Goal: Task Accomplishment & Management: Manage account settings

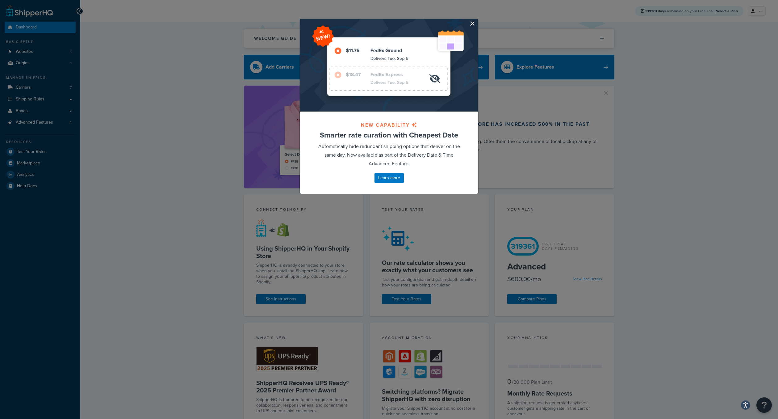
click at [477, 20] on button "button" at bounding box center [478, 20] width 2 height 2
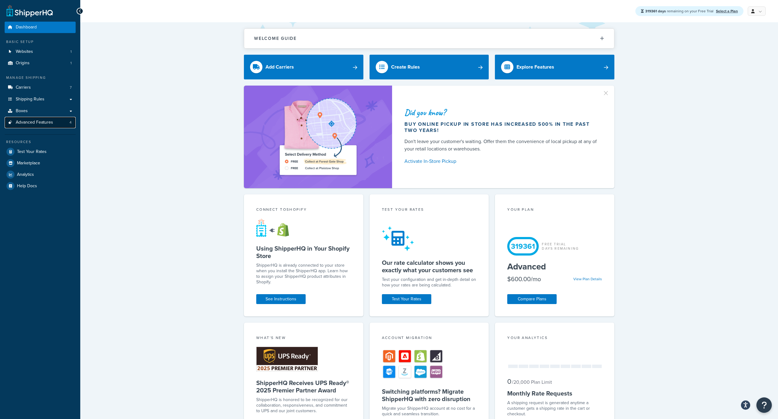
click at [52, 118] on link "Advanced Features 4" at bounding box center [40, 122] width 71 height 11
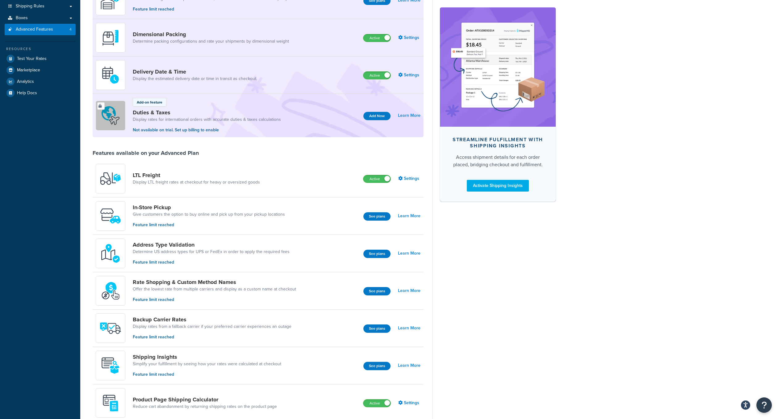
scroll to position [107, 0]
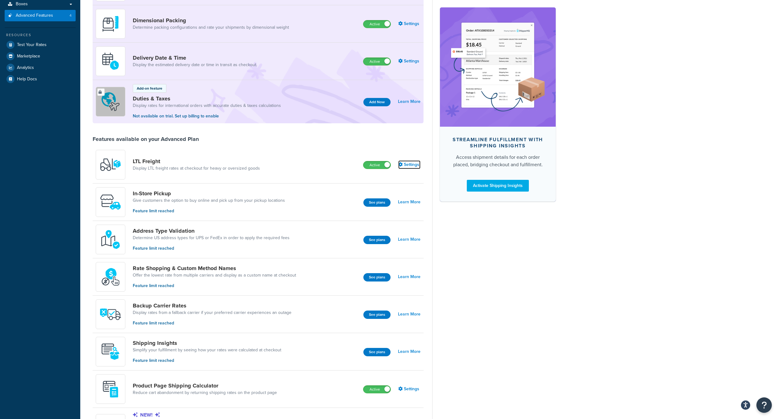
click at [412, 161] on link "Settings" at bounding box center [409, 164] width 22 height 9
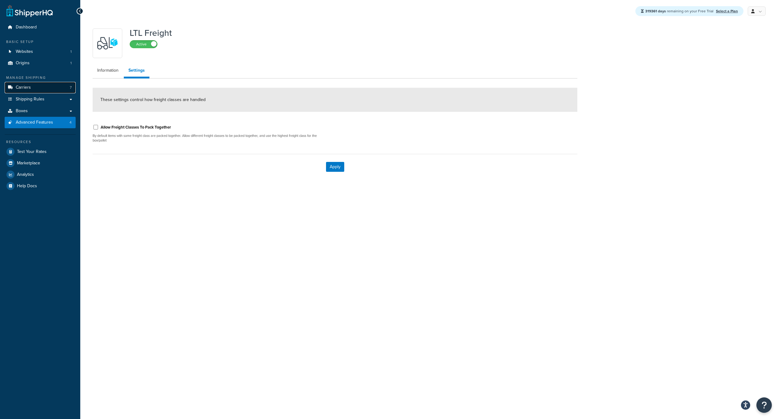
click at [35, 84] on link "Carriers 7" at bounding box center [40, 87] width 71 height 11
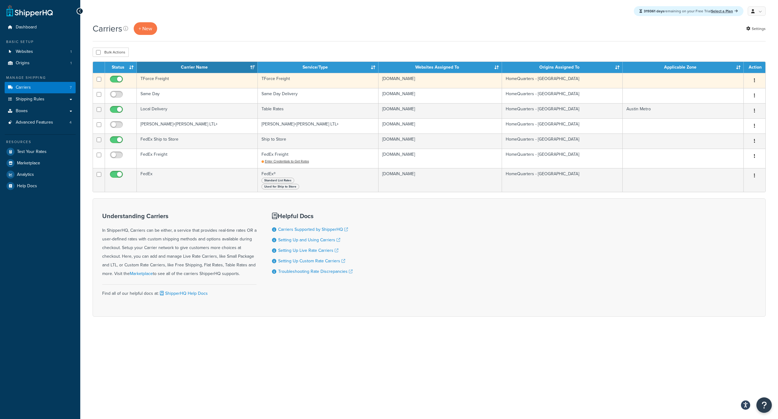
click at [756, 81] on button "button" at bounding box center [755, 81] width 9 height 10
click at [748, 96] on link "Edit" at bounding box center [729, 92] width 49 height 13
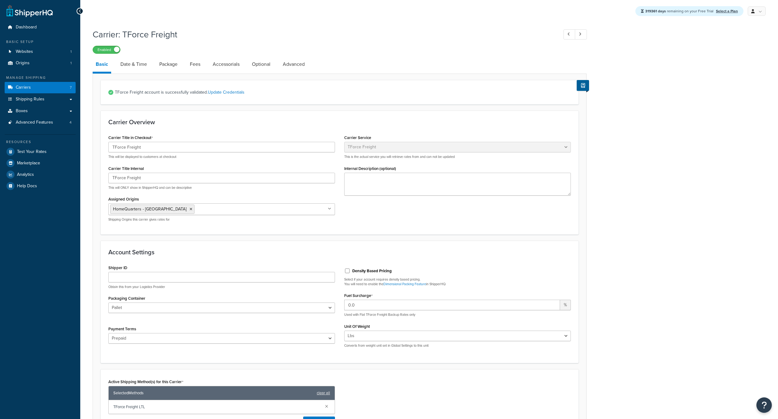
select select "tforceFreight"
click at [235, 59] on link "Accessorials" at bounding box center [226, 64] width 33 height 15
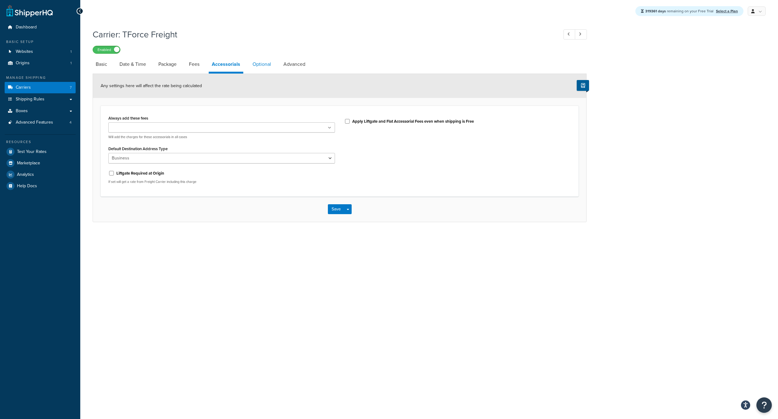
click at [259, 62] on link "Optional" at bounding box center [262, 64] width 25 height 15
select select "55"
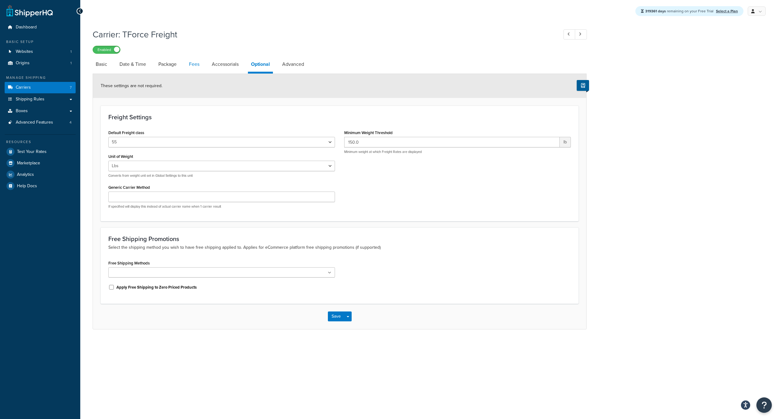
click at [195, 64] on link "Fees" at bounding box center [194, 64] width 17 height 15
select select "AFTER"
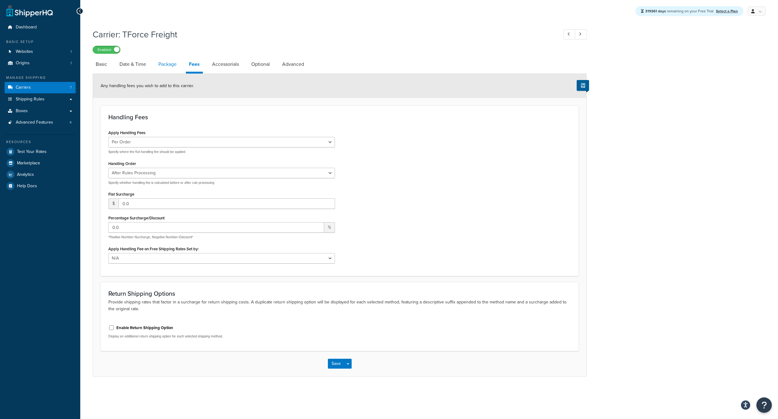
click at [170, 65] on link "Package" at bounding box center [167, 64] width 24 height 15
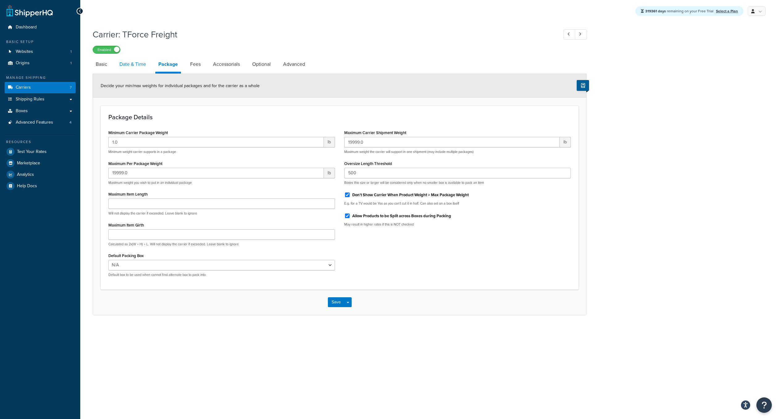
click at [141, 71] on link "Date & Time" at bounding box center [132, 64] width 33 height 15
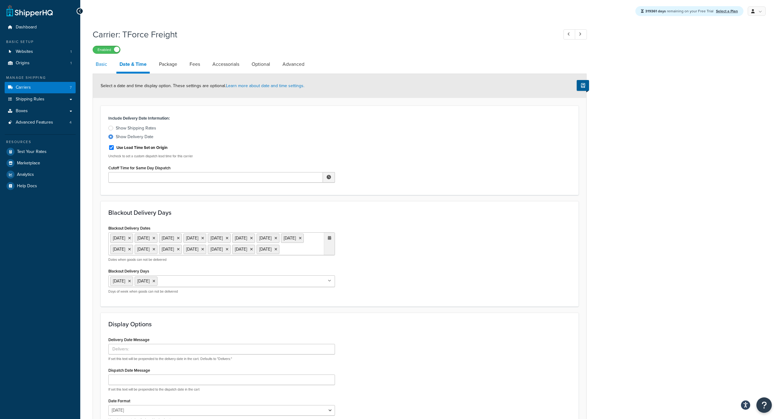
click at [106, 66] on link "Basic" at bounding box center [102, 64] width 18 height 15
select select "tforceFreight"
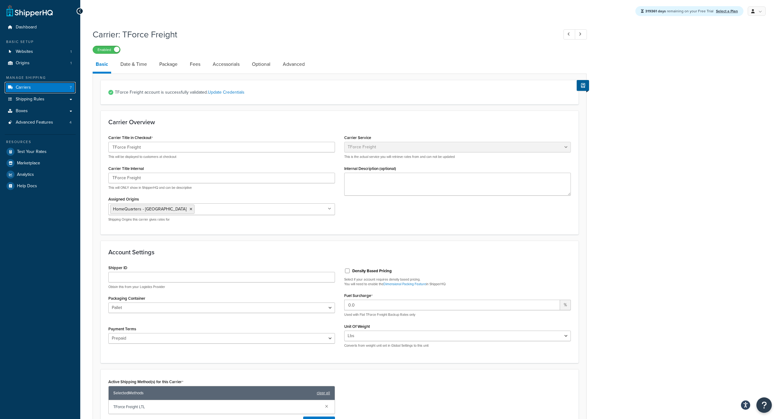
click at [45, 88] on link "Carriers 7" at bounding box center [40, 87] width 71 height 11
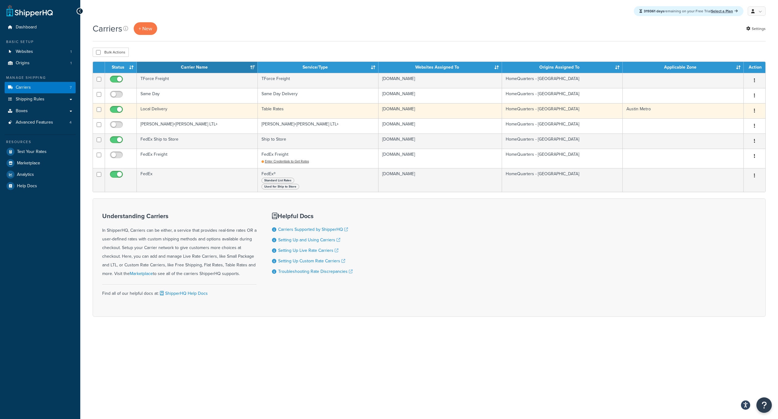
click at [756, 107] on button "button" at bounding box center [755, 111] width 9 height 10
click at [737, 128] on link "Edit" at bounding box center [729, 122] width 49 height 13
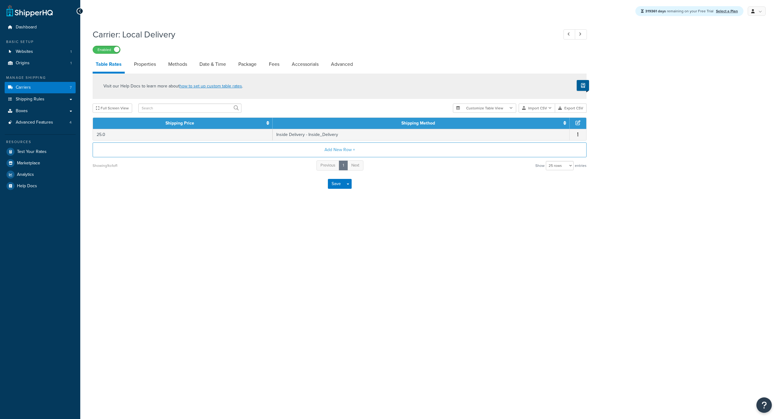
select select "25"
click at [312, 64] on link "Accessorials" at bounding box center [305, 64] width 33 height 15
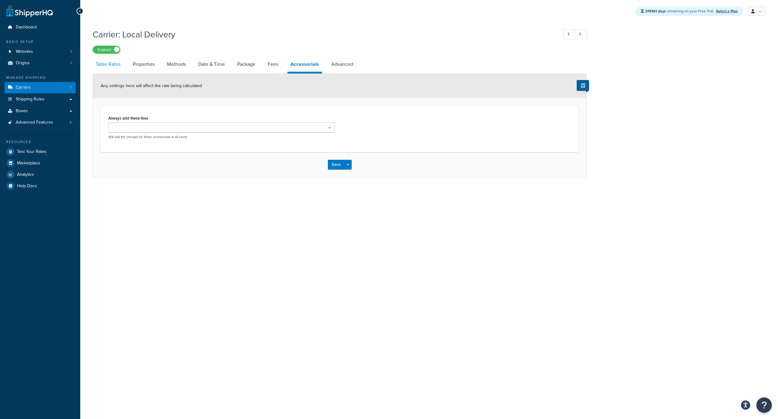
click at [119, 63] on link "Table Rates" at bounding box center [108, 64] width 31 height 15
select select "25"
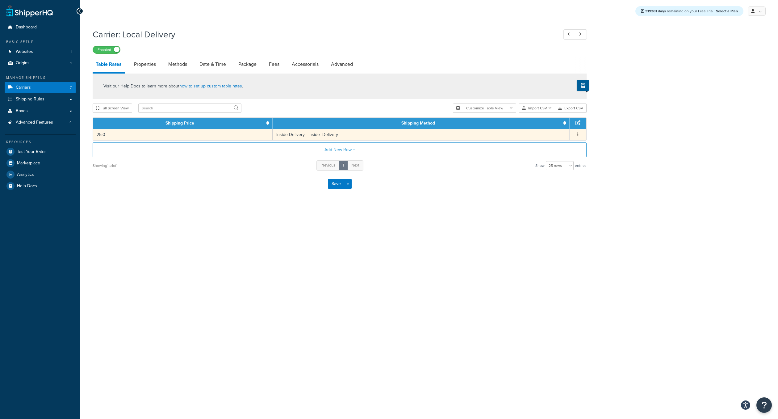
click at [578, 135] on icon "button" at bounding box center [578, 134] width 1 height 4
click at [560, 124] on div "Edit" at bounding box center [547, 122] width 44 height 13
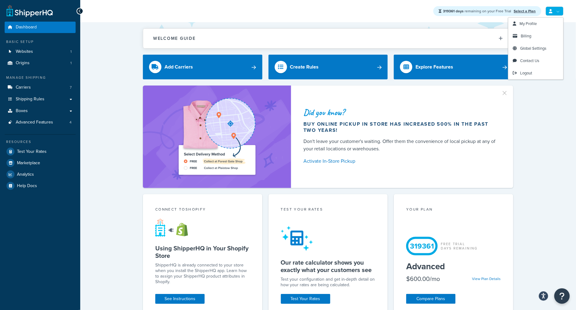
click at [553, 15] on link at bounding box center [555, 10] width 18 height 9
click at [544, 37] on link "Billing" at bounding box center [536, 36] width 55 height 12
